Goal: Share content

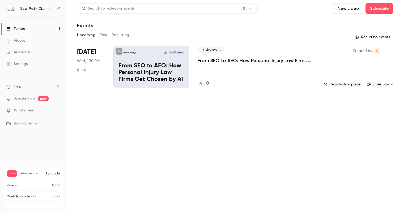
click at [52, 173] on button "Upgrade" at bounding box center [53, 173] width 14 height 4
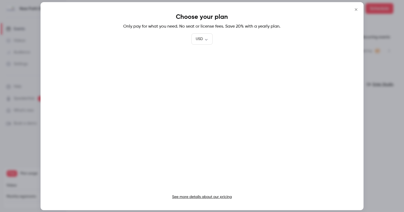
click at [355, 8] on icon "Close" at bounding box center [356, 9] width 6 height 4
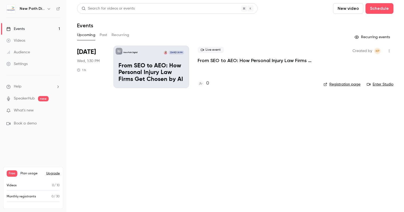
click at [24, 32] on link "Events 1" at bounding box center [33, 29] width 66 height 12
click at [148, 49] on div "New Path Digital [DATE] 1:30 PM From SEO to AEO: How Personal Injury Law Firms …" at bounding box center [151, 67] width 76 height 42
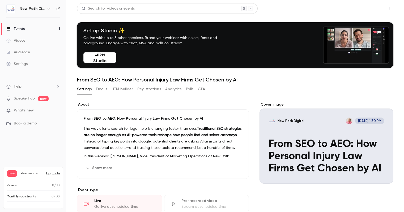
click at [373, 7] on button "Share" at bounding box center [369, 8] width 21 height 11
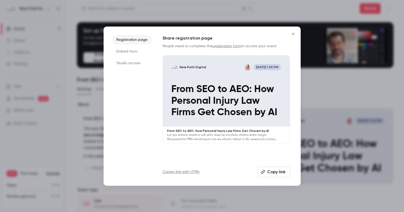
click at [273, 175] on button "Copy link" at bounding box center [273, 172] width 33 height 11
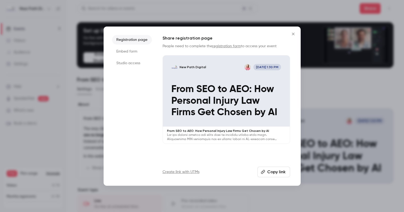
click at [293, 31] on button "Close" at bounding box center [293, 34] width 11 height 11
